Goal: Task Accomplishment & Management: Use online tool/utility

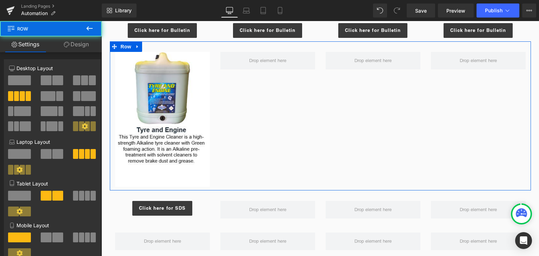
click at [317, 152] on div "Image Row" at bounding box center [320, 115] width 421 height 149
click at [313, 126] on div "Image Row" at bounding box center [320, 115] width 421 height 149
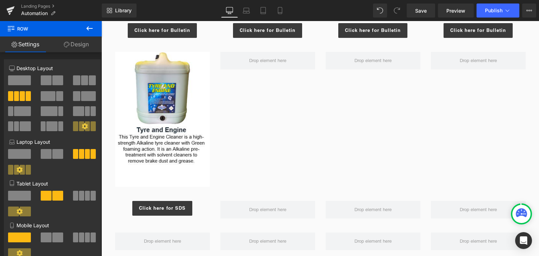
click at [90, 27] on icon at bounding box center [89, 28] width 8 height 8
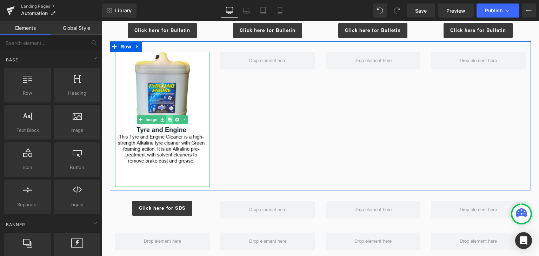
click at [168, 118] on icon at bounding box center [170, 120] width 4 height 4
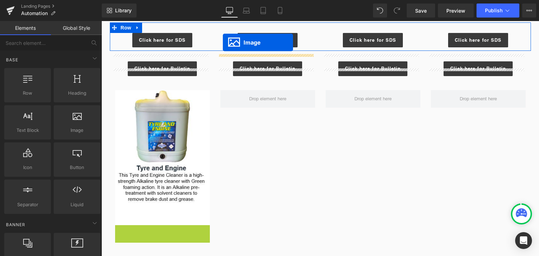
scroll to position [502, 0]
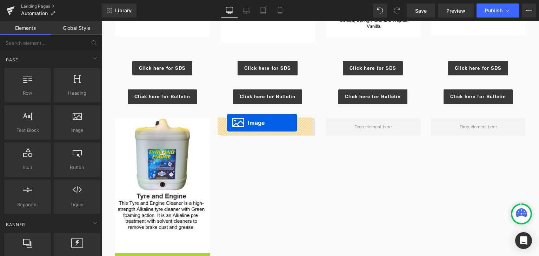
drag, startPoint x: 147, startPoint y: 116, endPoint x: 227, endPoint y: 122, distance: 80.3
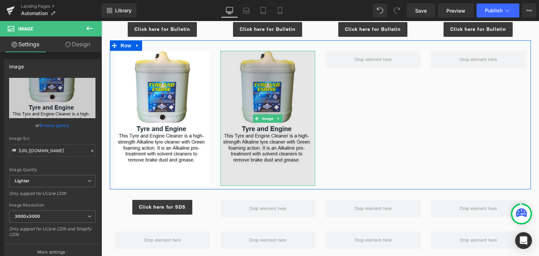
scroll to position [572, 0]
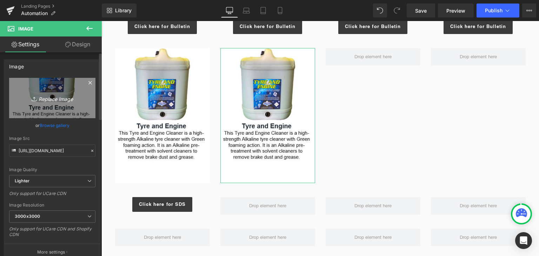
click at [69, 101] on icon "Replace Image" at bounding box center [52, 98] width 56 height 9
type input "C:\fakepath\Screenshot [DATE] 111436.png"
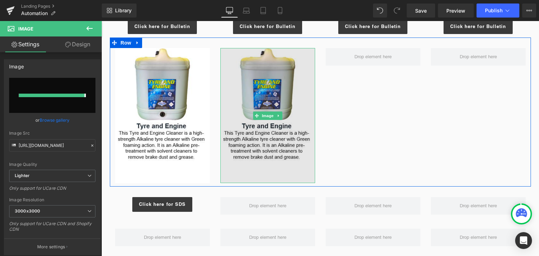
type input "[URL][DOMAIN_NAME]"
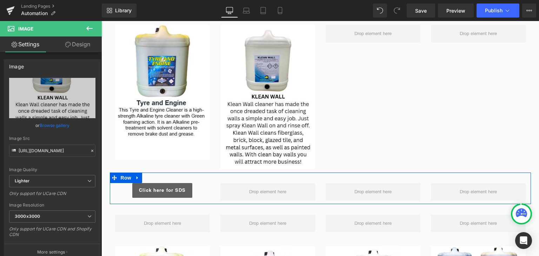
scroll to position [607, 0]
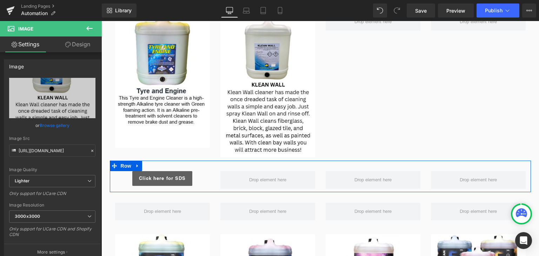
click at [165, 178] on div "Click here for SDS Button" at bounding box center [162, 178] width 95 height 15
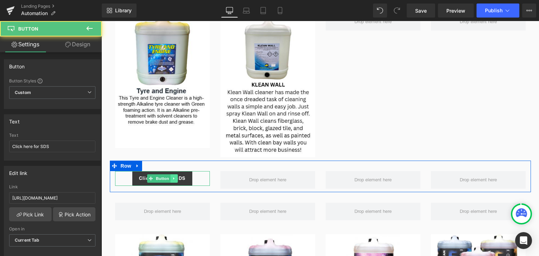
click at [170, 177] on link at bounding box center [173, 178] width 7 height 8
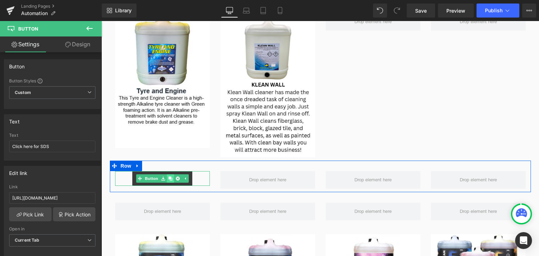
click at [168, 178] on icon at bounding box center [170, 179] width 4 height 4
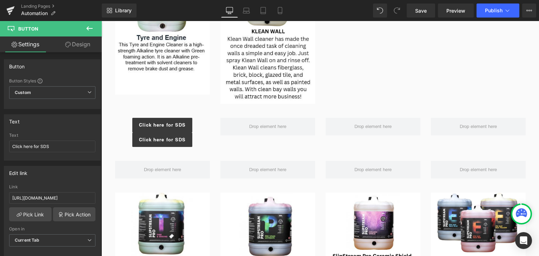
scroll to position [638, 0]
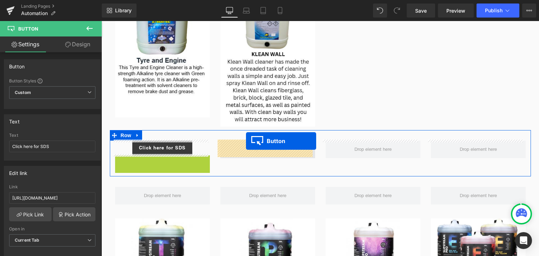
drag, startPoint x: 149, startPoint y: 161, endPoint x: 246, endPoint y: 141, distance: 99.1
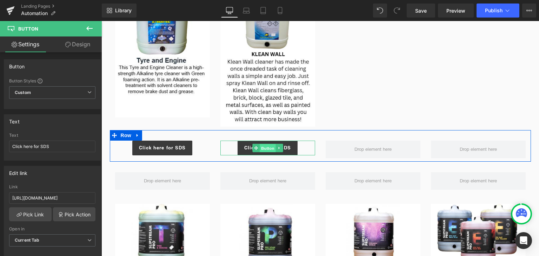
click at [265, 148] on span "Button" at bounding box center [268, 148] width 16 height 8
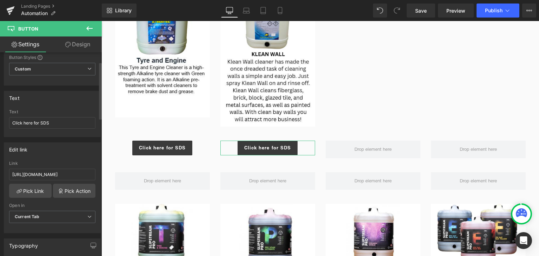
scroll to position [35, 0]
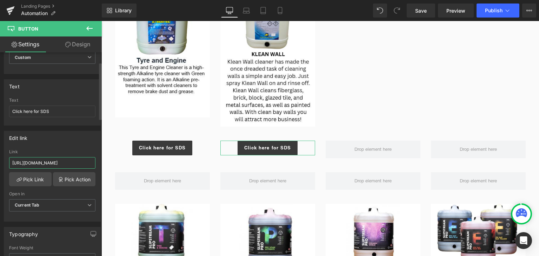
click at [61, 159] on input "[URL][DOMAIN_NAME]" at bounding box center [52, 163] width 86 height 12
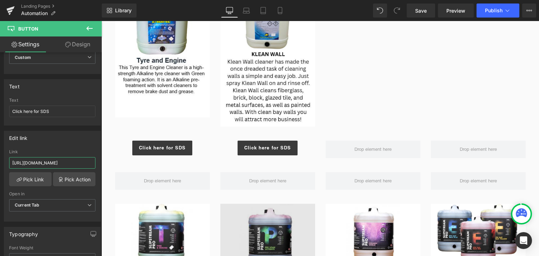
type input "[URL][DOMAIN_NAME]"
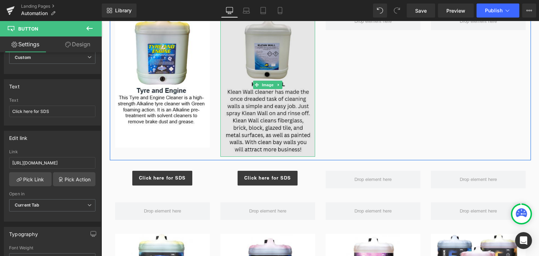
scroll to position [606, 0]
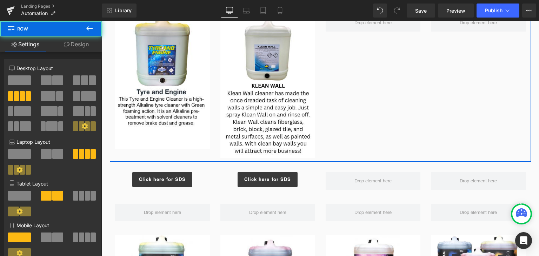
click at [332, 127] on div "Image Image Row" at bounding box center [320, 83] width 421 height 158
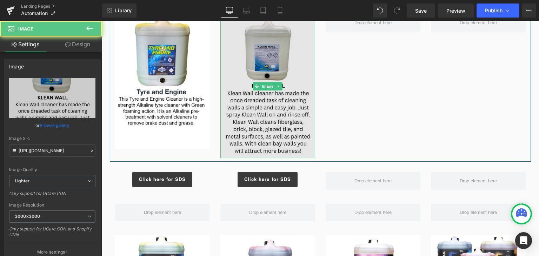
click at [270, 108] on img at bounding box center [267, 86] width 95 height 144
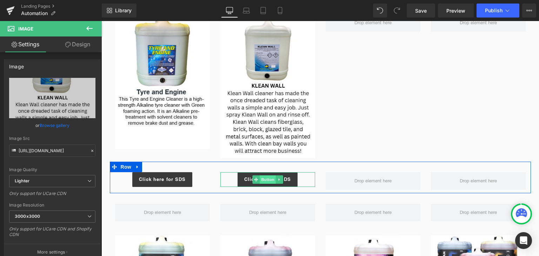
click at [262, 182] on span "Button" at bounding box center [268, 179] width 16 height 8
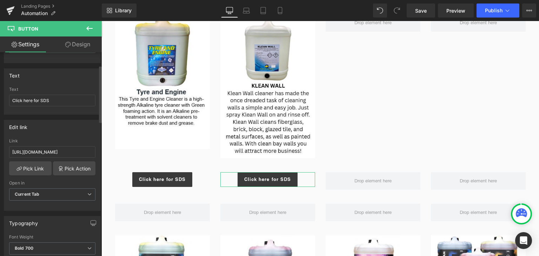
scroll to position [46, 0]
click at [73, 190] on span "Current Tab" at bounding box center [52, 194] width 86 height 12
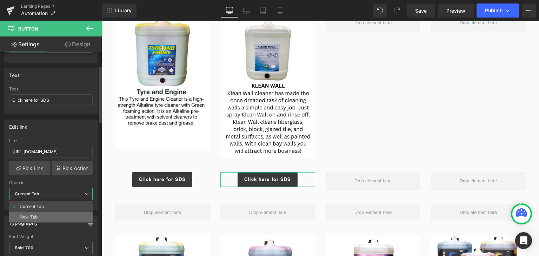
click at [49, 212] on li "New Tab" at bounding box center [51, 217] width 84 height 11
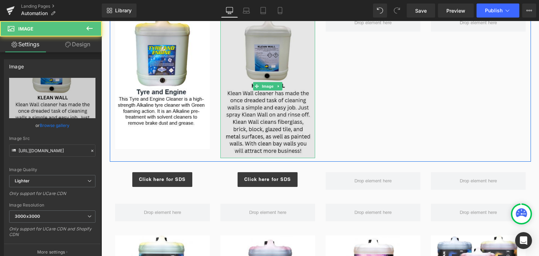
click at [302, 97] on img at bounding box center [267, 86] width 95 height 144
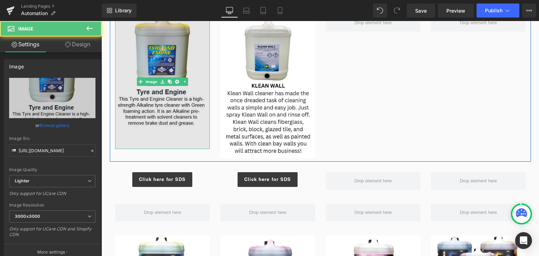
click at [173, 111] on img at bounding box center [162, 81] width 95 height 135
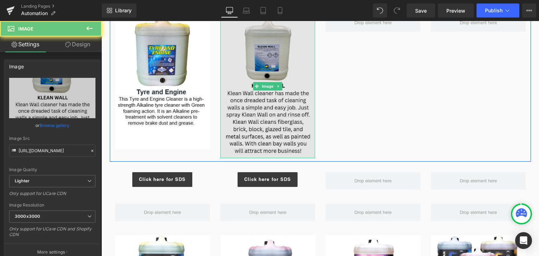
click at [268, 101] on img at bounding box center [267, 86] width 95 height 144
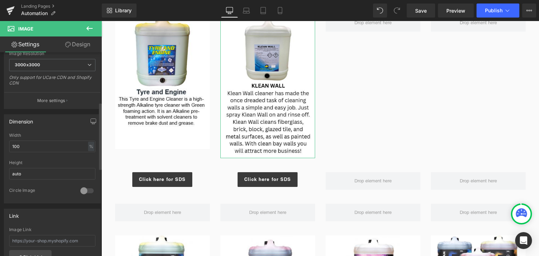
scroll to position [152, 0]
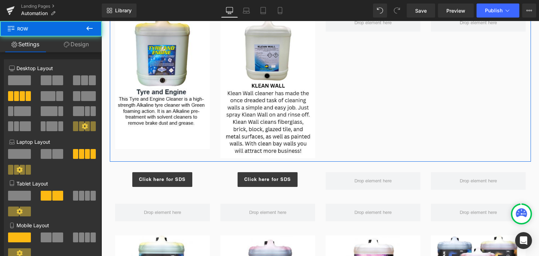
click at [441, 93] on div "Image Image Row" at bounding box center [320, 83] width 421 height 158
click at [441, 146] on div "Image Image Row" at bounding box center [320, 83] width 421 height 158
click at [356, 118] on div "Image Image Row" at bounding box center [320, 83] width 421 height 158
click at [355, 143] on div "Image Image Row" at bounding box center [320, 83] width 421 height 158
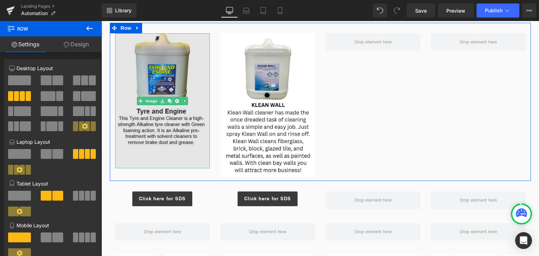
scroll to position [588, 0]
